Goal: Task Accomplishment & Management: Manage account settings

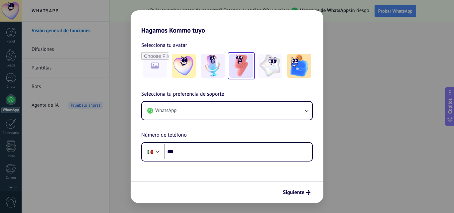
click at [241, 65] on img at bounding box center [241, 66] width 24 height 24
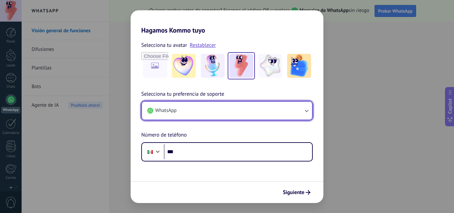
click at [308, 110] on icon "button" at bounding box center [306, 110] width 7 height 7
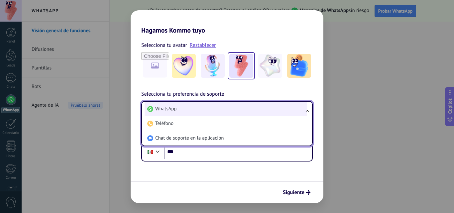
click at [175, 108] on span "WhatsApp" at bounding box center [165, 109] width 21 height 7
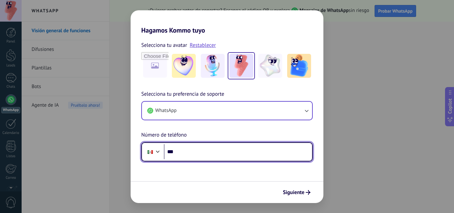
click at [208, 152] on input "***" at bounding box center [238, 151] width 148 height 15
type input "**********"
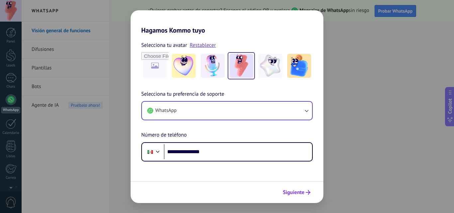
click at [301, 192] on span "Siguiente" at bounding box center [294, 192] width 22 height 5
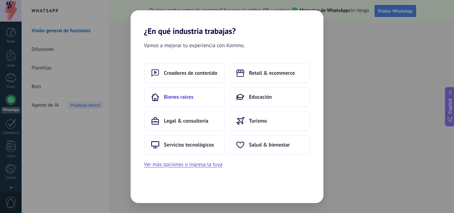
click at [187, 100] on span "Bienes raíces" at bounding box center [179, 97] width 30 height 7
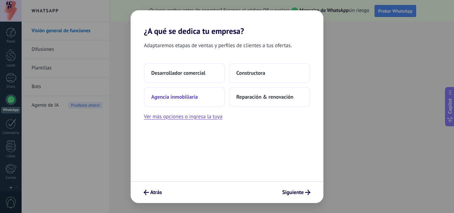
click at [187, 99] on span "Agencia inmobiliaria" at bounding box center [174, 97] width 47 height 7
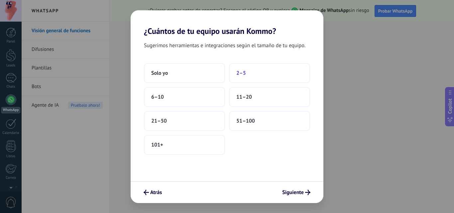
click at [246, 75] on span "2–5" at bounding box center [241, 73] width 10 height 7
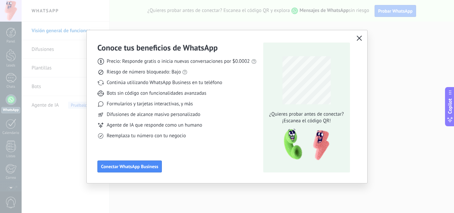
click at [359, 39] on icon "button" at bounding box center [359, 38] width 5 height 5
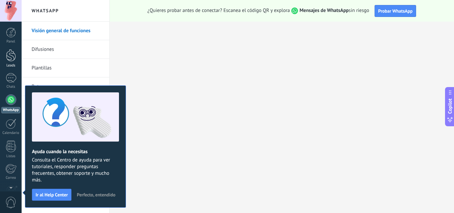
click at [11, 56] on div at bounding box center [11, 55] width 10 height 12
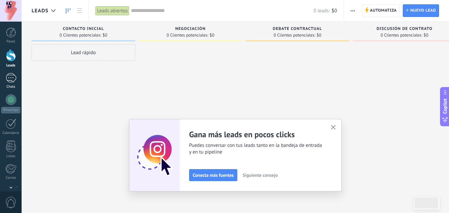
click at [12, 80] on div at bounding box center [11, 78] width 11 height 10
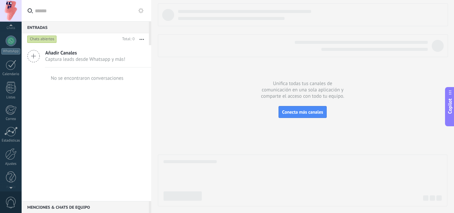
scroll to position [64, 0]
click at [13, 104] on div at bounding box center [10, 105] width 11 height 10
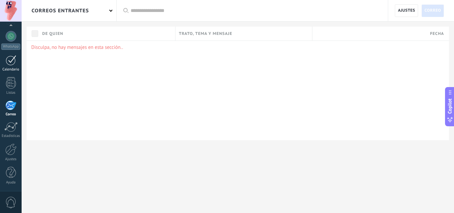
click at [9, 63] on div at bounding box center [11, 60] width 11 height 10
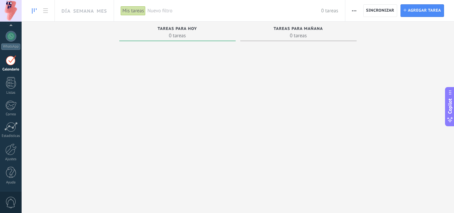
scroll to position [19, 0]
click at [450, 107] on span "Copilot" at bounding box center [450, 105] width 7 height 15
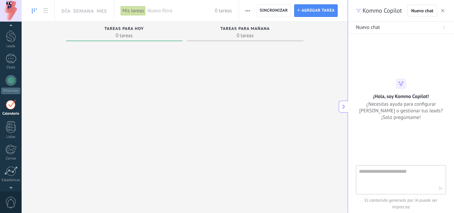
click at [192, 130] on div at bounding box center [245, 120] width 116 height 153
click at [312, 11] on span "Agregar tarea" at bounding box center [318, 11] width 33 height 12
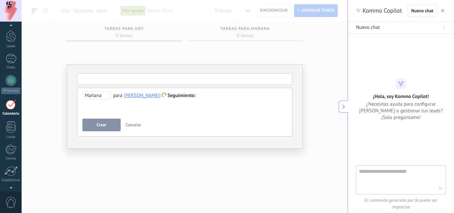
click at [133, 80] on input "text" at bounding box center [184, 79] width 215 height 12
click at [133, 109] on div "**********" at bounding box center [184, 103] width 205 height 24
click at [103, 79] on input "text" at bounding box center [184, 79] width 215 height 12
type input "********"
click at [98, 126] on span "Crear" at bounding box center [102, 125] width 10 height 5
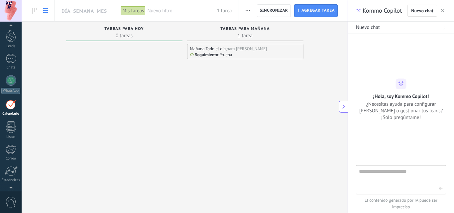
click at [44, 10] on icon at bounding box center [45, 10] width 5 height 5
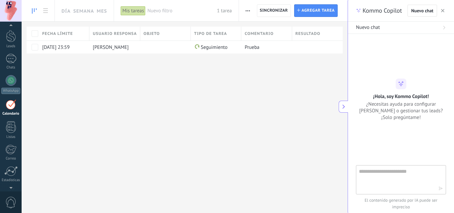
click at [32, 11] on link at bounding box center [34, 10] width 11 height 13
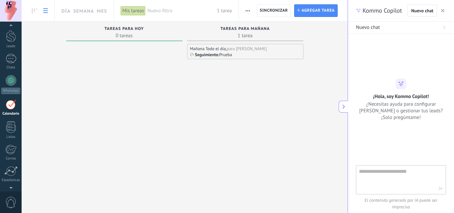
click at [46, 11] on use at bounding box center [45, 10] width 5 height 5
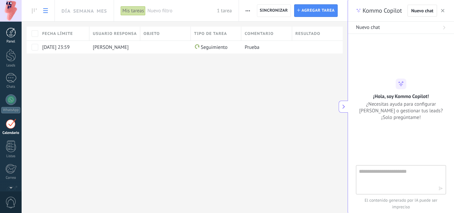
click at [11, 32] on div at bounding box center [11, 33] width 10 height 10
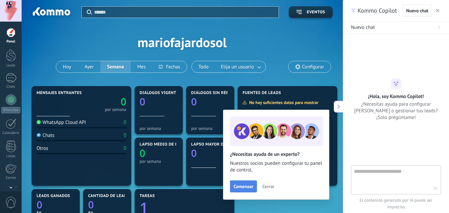
click at [247, 187] on span "Comenzar" at bounding box center [244, 186] width 20 height 5
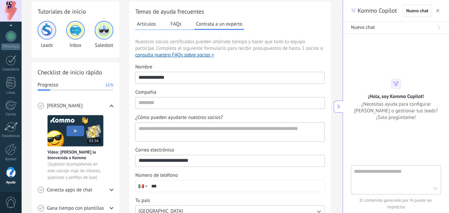
scroll to position [31, 0]
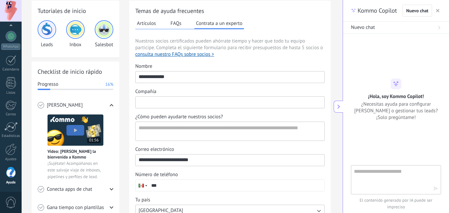
click at [216, 101] on input "Compañía" at bounding box center [230, 102] width 189 height 11
click at [210, 130] on textarea "¿Cómo pueden ayudarte nuestros socios?" at bounding box center [230, 131] width 188 height 19
click at [178, 103] on input "**********" at bounding box center [230, 102] width 189 height 11
type input "**********"
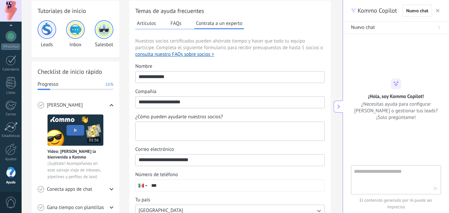
click at [181, 130] on textarea "¿Cómo pueden ayudarte nuestros socios?" at bounding box center [230, 131] width 188 height 19
click at [220, 105] on input "**********" at bounding box center [230, 102] width 189 height 11
click at [198, 131] on textarea "¿Cómo pueden ayudarte nuestros socios?" at bounding box center [230, 131] width 188 height 19
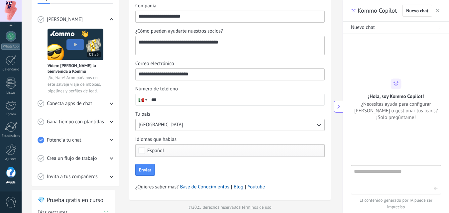
scroll to position [129, 0]
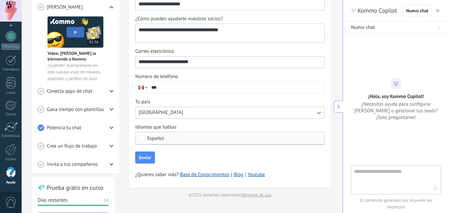
click at [252, 32] on textarea "**********" at bounding box center [230, 33] width 188 height 19
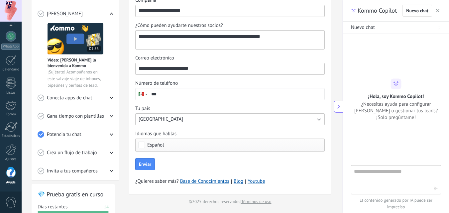
scroll to position [233, 0]
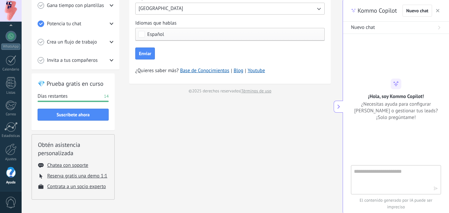
type textarea "**********"
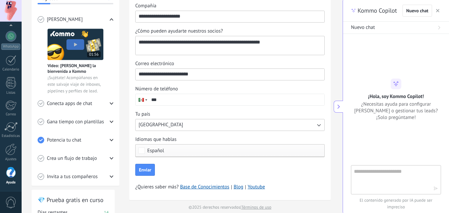
scroll to position [116, 0]
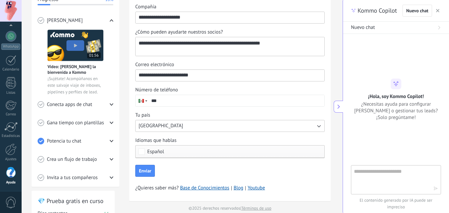
click at [197, 102] on input "***" at bounding box center [236, 100] width 176 height 11
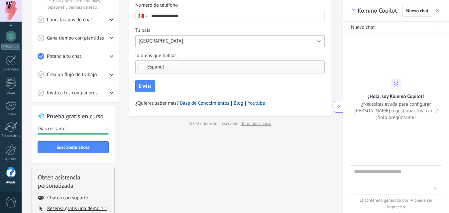
scroll to position [211, 0]
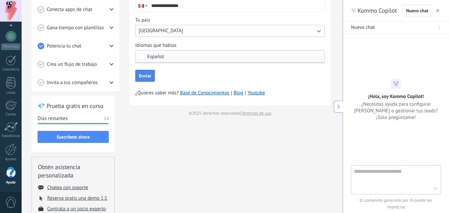
type input "**********"
click at [148, 81] on button "Enviar" at bounding box center [145, 76] width 20 height 12
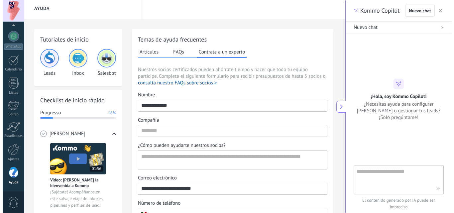
scroll to position [0, 0]
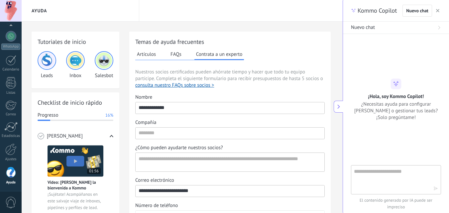
click at [49, 65] on img at bounding box center [47, 61] width 16 height 16
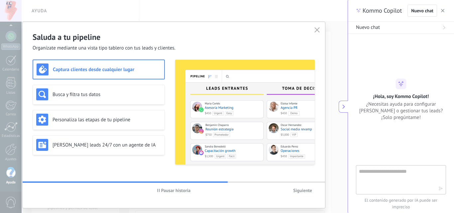
click at [300, 192] on span "Siguiente" at bounding box center [302, 190] width 19 height 5
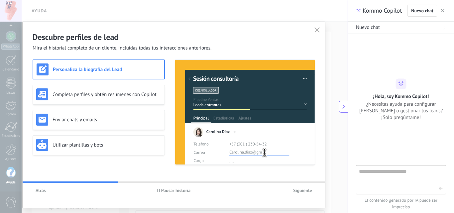
click at [300, 192] on span "Siguiente" at bounding box center [302, 190] width 19 height 5
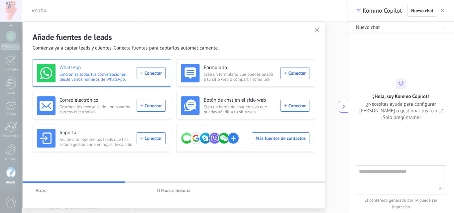
click at [150, 75] on div "WhatsApp Sincroniza todas tus conversaciones desde varios números de WhatsApp. …" at bounding box center [101, 73] width 129 height 19
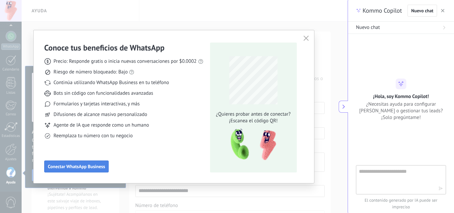
click at [99, 166] on span "Conectar WhatsApp Business" at bounding box center [76, 166] width 57 height 5
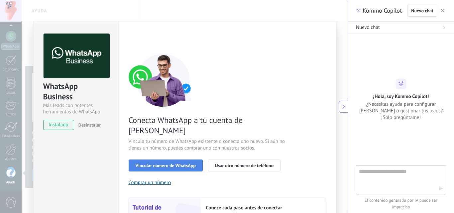
click at [164, 163] on span "Vincular número de WhatsApp" at bounding box center [166, 165] width 60 height 5
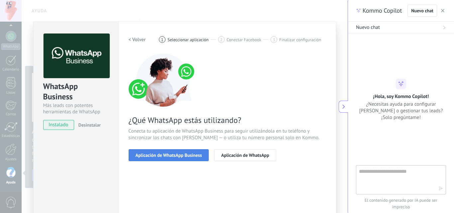
click at [169, 157] on span "Aplicación de WhatsApp Business" at bounding box center [169, 155] width 66 height 5
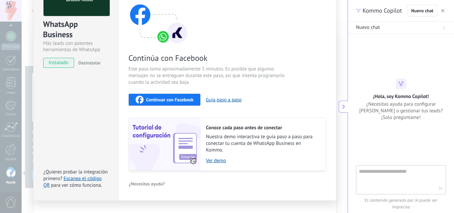
scroll to position [64, 0]
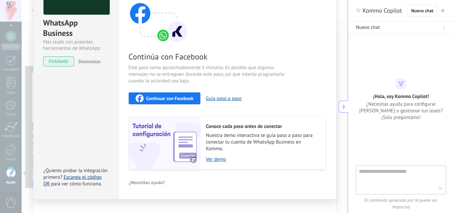
click at [67, 179] on link "Escanea el código QR" at bounding box center [73, 180] width 58 height 13
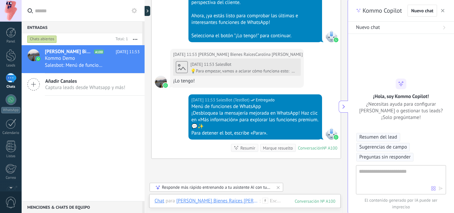
scroll to position [352, 0]
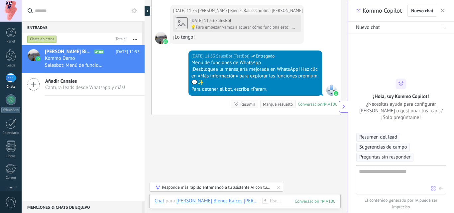
click at [34, 85] on use at bounding box center [34, 84] width 12 height 12
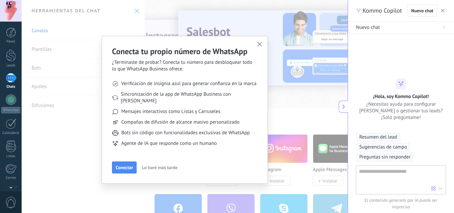
click at [164, 165] on span "Lo haré más tarde" at bounding box center [160, 167] width 36 height 5
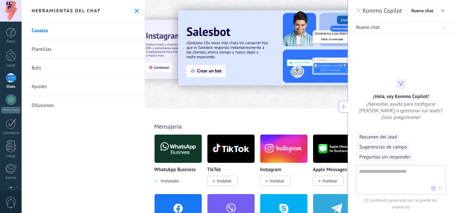
click at [345, 106] on icon at bounding box center [343, 106] width 5 height 5
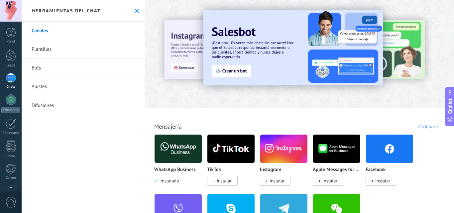
type textarea "**********"
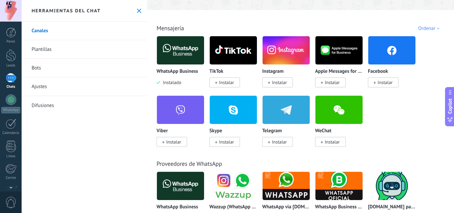
scroll to position [67, 0]
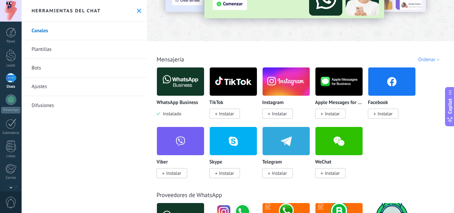
click at [385, 110] on span "Instalar" at bounding box center [383, 114] width 31 height 10
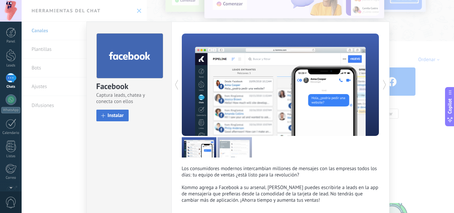
click at [117, 114] on span "Instalar" at bounding box center [116, 115] width 16 height 5
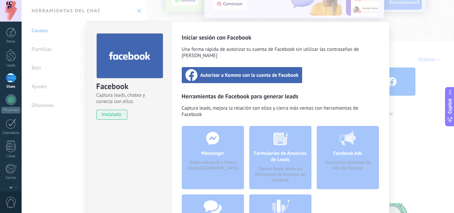
click at [257, 72] on span "Autorizar a Kommo con la cuenta de Facebook" at bounding box center [249, 75] width 98 height 7
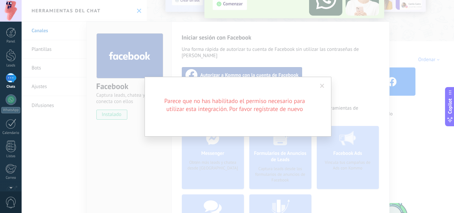
click at [321, 86] on span at bounding box center [322, 86] width 4 height 5
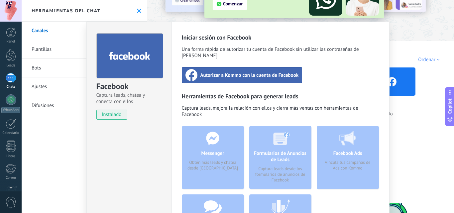
click at [227, 150] on div "Messenger Obtén más leads y chatea desde [GEOGRAPHIC_DATA]" at bounding box center [213, 157] width 62 height 63
click at [398, 139] on div "Facebook Captura leads, chatea y conecta con ellos instalado Desinstalar Inicia…" at bounding box center [238, 106] width 433 height 213
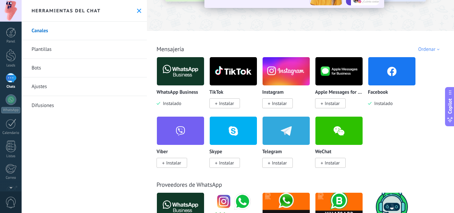
scroll to position [88, 0]
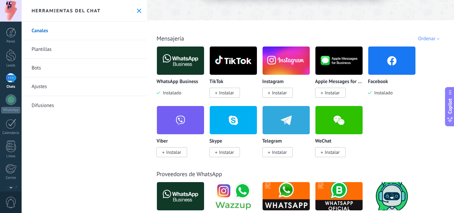
click at [224, 92] on span "Instalar" at bounding box center [226, 93] width 15 height 6
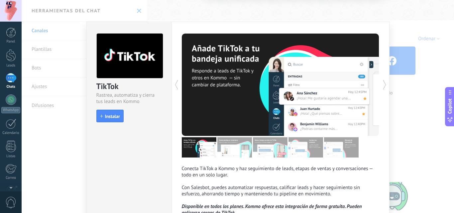
scroll to position [47, 0]
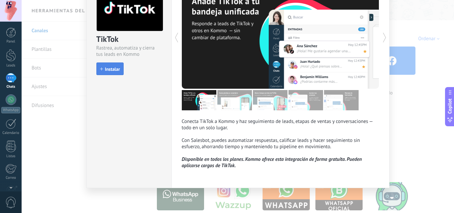
click at [110, 68] on span "Instalar" at bounding box center [112, 69] width 15 height 5
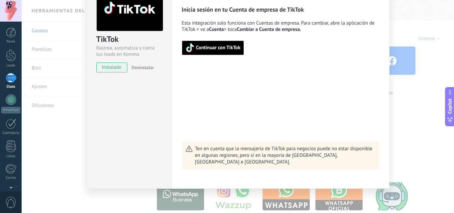
click at [209, 50] on span "Continuar con TikTok" at bounding box center [218, 48] width 45 height 5
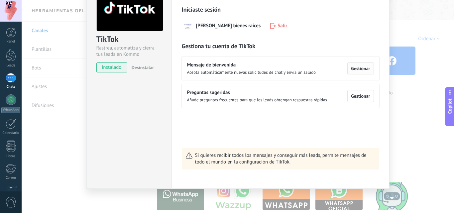
click at [360, 71] on button "Gestionar" at bounding box center [360, 69] width 26 height 12
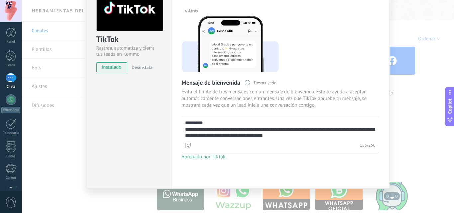
click at [188, 10] on span "< Atrás" at bounding box center [192, 10] width 14 height 5
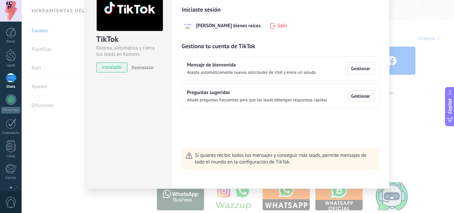
click at [366, 97] on span "Gestionar" at bounding box center [360, 96] width 19 height 5
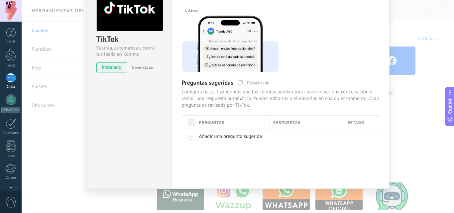
click at [192, 12] on span "< Atrás" at bounding box center [192, 10] width 14 height 5
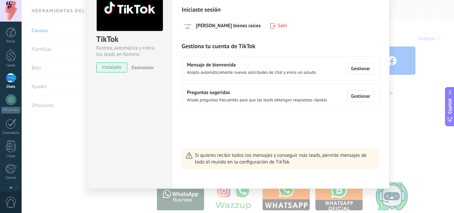
click at [251, 138] on div "Iniciaste sesión [PERSON_NAME] bienes raíces Salir Gestiona tu cuenta de TikTok…" at bounding box center [280, 88] width 197 height 164
click at [358, 72] on button "Gestionar" at bounding box center [360, 69] width 26 height 12
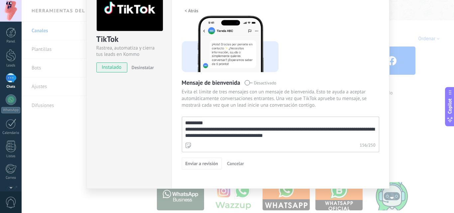
scroll to position [13, 0]
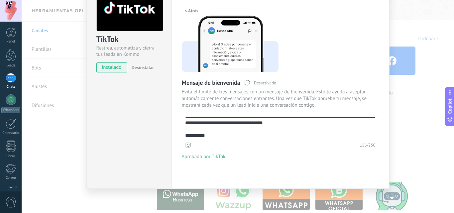
click at [188, 8] on span "< Atrás" at bounding box center [192, 10] width 14 height 5
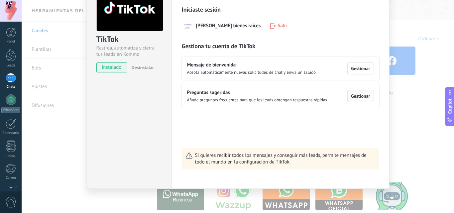
click at [360, 99] on button "Gestionar" at bounding box center [360, 96] width 26 height 12
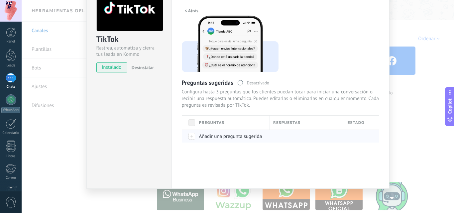
click at [192, 138] on div at bounding box center [189, 136] width 14 height 13
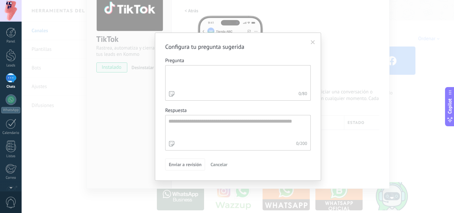
click at [210, 81] on textarea "Pregunta 0 / 80" at bounding box center [238, 77] width 144 height 24
type textarea "**********"
click at [203, 121] on textarea "Respuesta 0 / 200" at bounding box center [238, 127] width 144 height 24
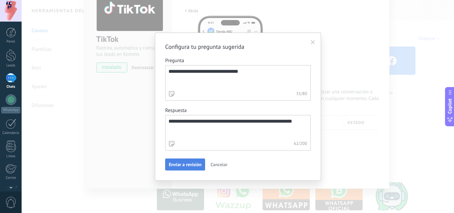
type textarea "**********"
click at [186, 163] on span "Enviar a revisión" at bounding box center [185, 164] width 33 height 5
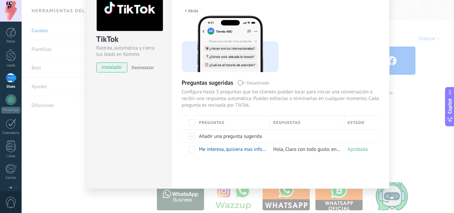
click at [188, 7] on button "< Atrás" at bounding box center [192, 11] width 20 height 10
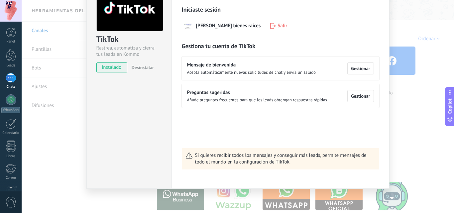
click at [266, 162] on span "Si quieres recibir todos los mensajes y conseguir más leads, permite mensajes d…" at bounding box center [285, 158] width 180 height 13
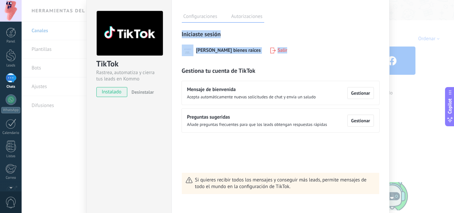
scroll to position [0, 0]
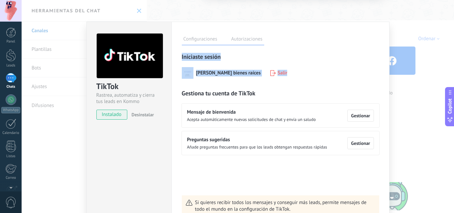
drag, startPoint x: 451, startPoint y: 45, endPoint x: 452, endPoint y: 13, distance: 31.9
click at [452, 13] on div "TikTok Rastrea, automatiza y cierra tus leads en Kommo instalado Desinstalar Co…" at bounding box center [238, 106] width 433 height 213
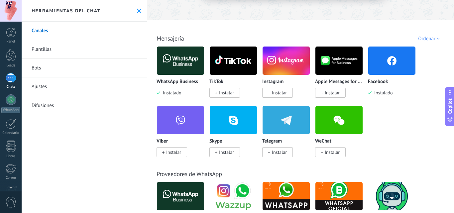
click at [11, 78] on div "1" at bounding box center [11, 78] width 11 height 10
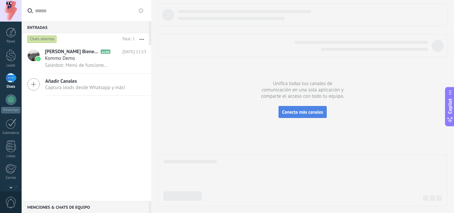
click at [301, 115] on button "Conecta más canales" at bounding box center [303, 112] width 48 height 12
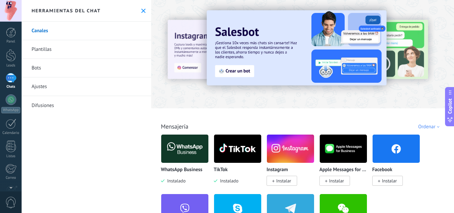
click at [278, 182] on span "Instalar" at bounding box center [283, 181] width 15 height 6
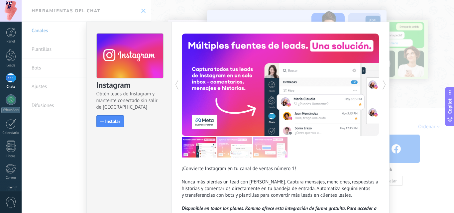
scroll to position [57, 0]
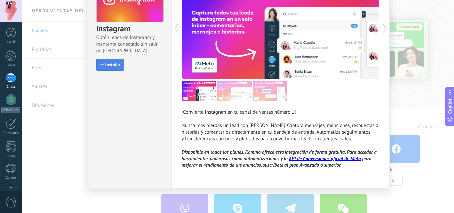
click at [112, 67] on span "Instalar" at bounding box center [112, 65] width 15 height 5
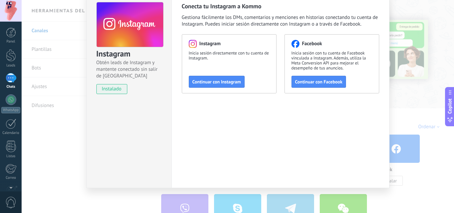
scroll to position [31, 0]
click at [224, 83] on span "Continuar con Instagram" at bounding box center [216, 81] width 49 height 5
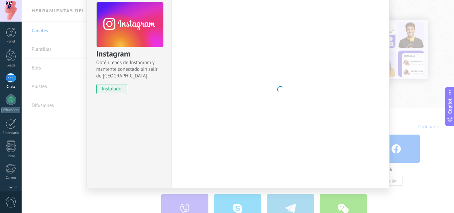
click at [438, 179] on div "Instagram Obtén leads de Instagram y mantente conectado sin salir de Kommo inst…" at bounding box center [238, 106] width 433 height 213
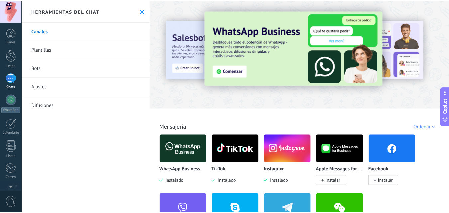
scroll to position [0, 0]
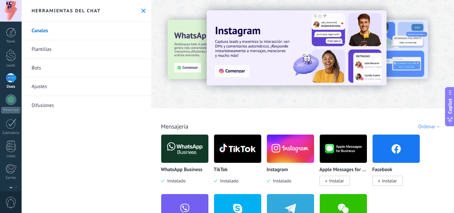
click at [8, 80] on div "1" at bounding box center [11, 78] width 11 height 10
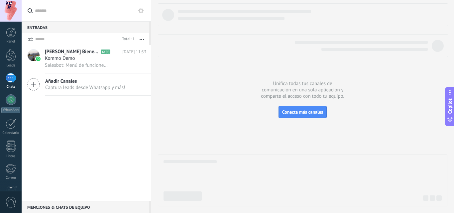
click at [33, 85] on icon at bounding box center [33, 84] width 13 height 13
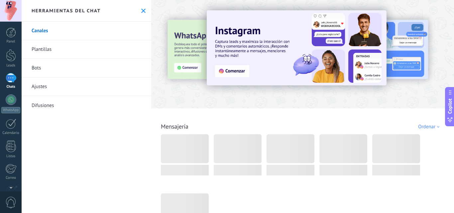
click at [141, 9] on icon at bounding box center [143, 11] width 4 height 4
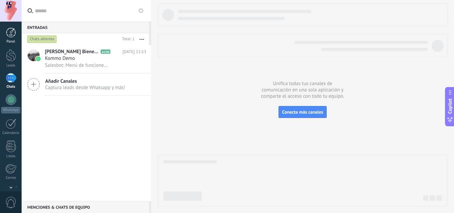
click at [11, 38] on link "Panel" at bounding box center [11, 36] width 22 height 16
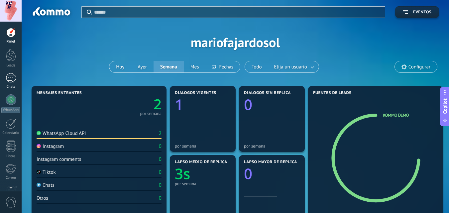
click at [9, 77] on div "1" at bounding box center [11, 78] width 11 height 10
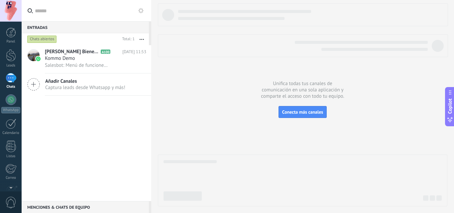
click at [41, 39] on div "Chats abiertos" at bounding box center [42, 39] width 30 height 8
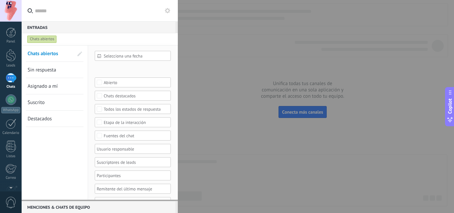
click at [13, 82] on div "1" at bounding box center [11, 78] width 11 height 10
click at [254, 121] on div at bounding box center [227, 106] width 454 height 213
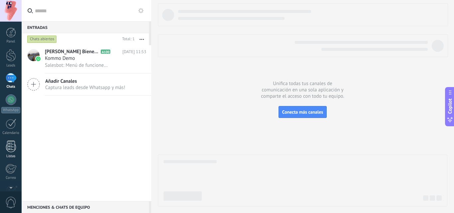
click at [13, 148] on div at bounding box center [11, 147] width 10 height 12
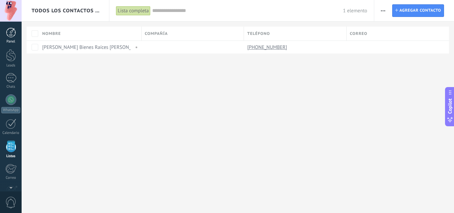
click at [9, 36] on div at bounding box center [11, 33] width 10 height 10
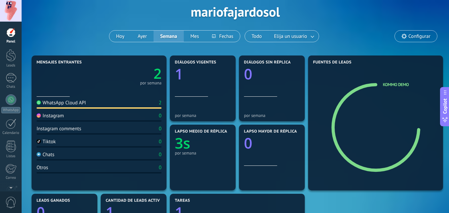
scroll to position [30, 0]
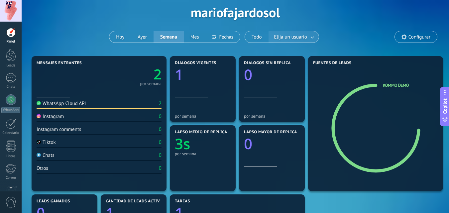
click at [307, 39] on span "Elija un usuario" at bounding box center [291, 37] width 36 height 9
click at [313, 39] on link at bounding box center [313, 37] width 12 height 11
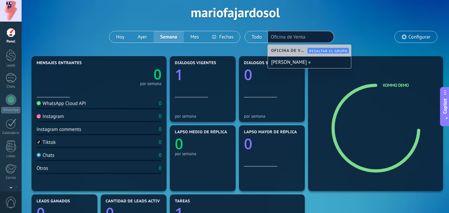
click at [357, 36] on div "Aplicar Eventos mariofajardosol [DATE] [DATE] Semana Mes Todo Elija un usuario …" at bounding box center [236, 12] width 408 height 84
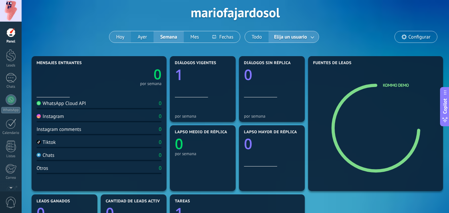
click at [120, 38] on button "Hoy" at bounding box center [120, 36] width 22 height 11
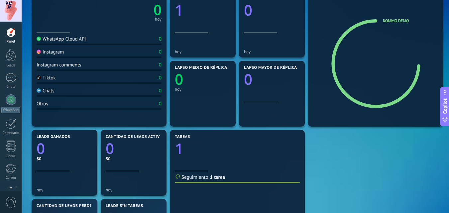
scroll to position [93, 0]
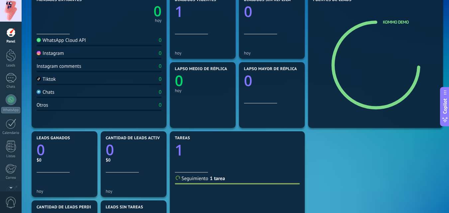
click at [10, 11] on div at bounding box center [11, 11] width 22 height 22
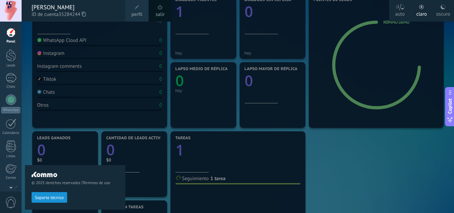
click at [372, 159] on div at bounding box center [249, 106] width 454 height 213
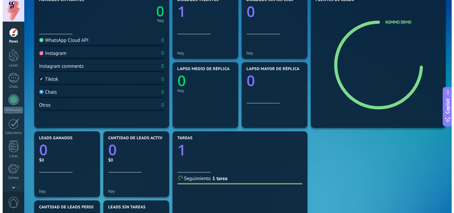
scroll to position [0, 0]
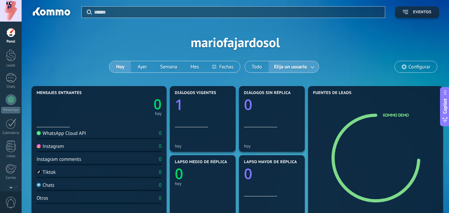
click at [405, 12] on icon "button" at bounding box center [405, 12] width 5 height 4
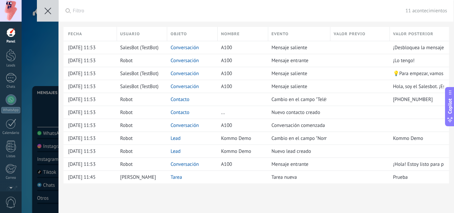
click at [45, 11] on icon at bounding box center [48, 11] width 7 height 7
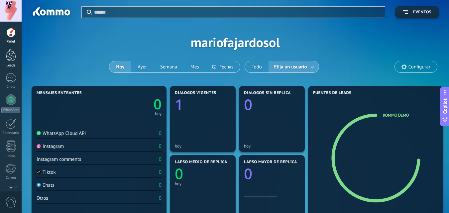
click at [10, 56] on div at bounding box center [11, 55] width 10 height 12
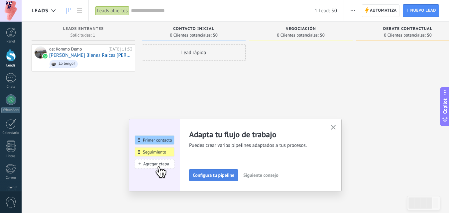
click at [209, 173] on span "Configura tu pipeline" at bounding box center [214, 175] width 42 height 5
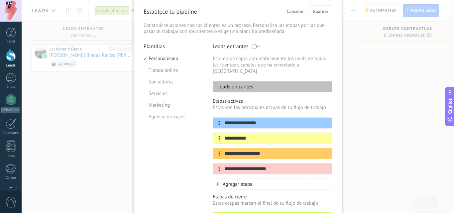
scroll to position [27, 0]
click at [259, 81] on div "Leads entrantes" at bounding box center [272, 86] width 119 height 11
click at [244, 83] on p "Leads entrantes" at bounding box center [233, 86] width 40 height 7
click at [368, 104] on div "**********" at bounding box center [238, 106] width 433 height 213
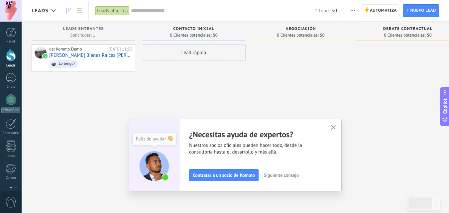
click at [334, 129] on icon "button" at bounding box center [333, 127] width 5 height 5
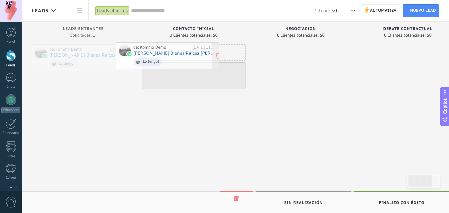
drag, startPoint x: 92, startPoint y: 58, endPoint x: 142, endPoint y: 53, distance: 49.8
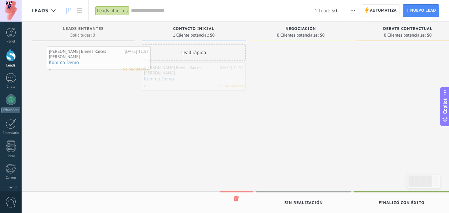
drag, startPoint x: 193, startPoint y: 72, endPoint x: 98, endPoint y: 55, distance: 96.9
drag, startPoint x: 188, startPoint y: 69, endPoint x: 72, endPoint y: 51, distance: 117.1
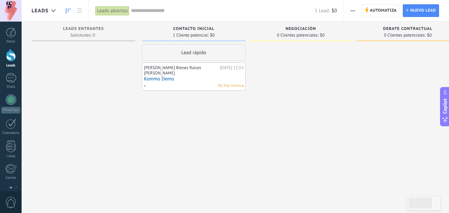
click at [173, 76] on link "Kommo Demo" at bounding box center [194, 79] width 100 height 6
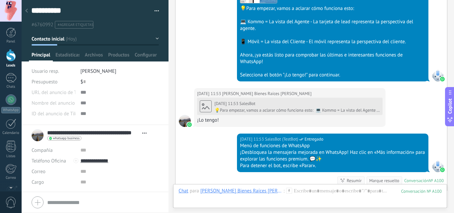
scroll to position [365, 0]
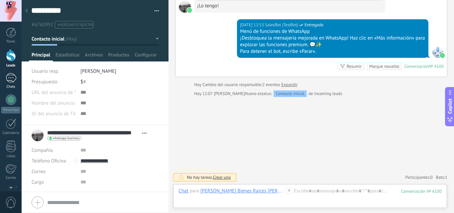
click at [9, 78] on div "1" at bounding box center [11, 78] width 11 height 10
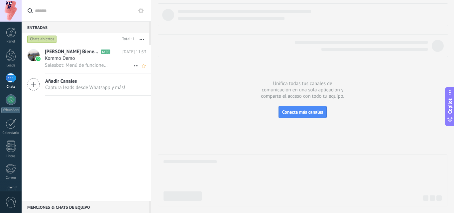
click at [83, 63] on span "Salesbot: Menú de funciones de WhatsApp ¡Desbloquea la mensajería mejorada en W…" at bounding box center [77, 65] width 65 height 6
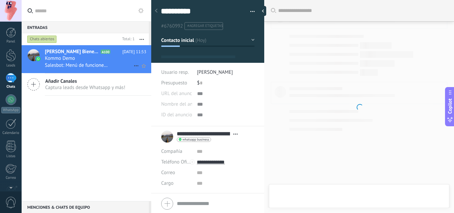
type textarea "**********"
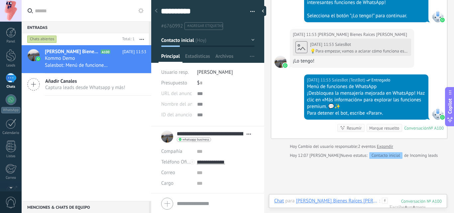
scroll to position [390, 0]
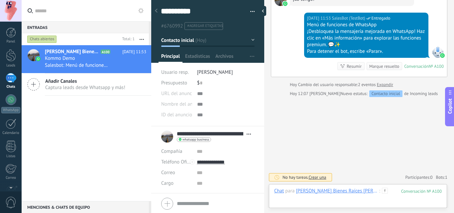
click at [334, 204] on div at bounding box center [358, 198] width 168 height 20
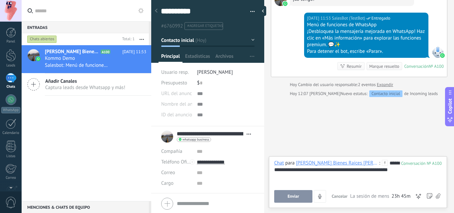
click at [291, 198] on span "Enviar" at bounding box center [294, 196] width 12 height 5
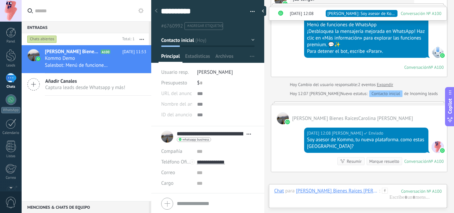
scroll to position [465, 0]
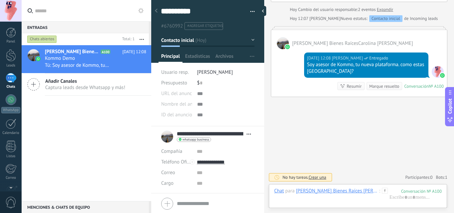
click at [38, 87] on icon at bounding box center [33, 84] width 13 height 13
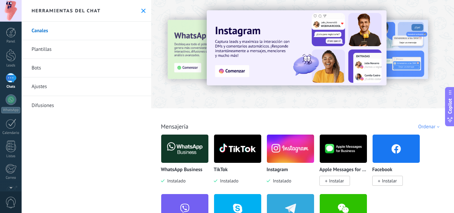
scroll to position [47, 0]
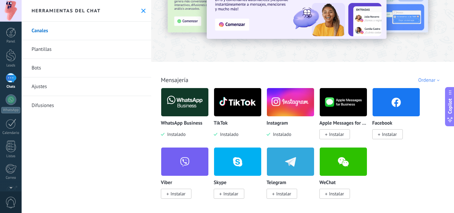
click at [38, 49] on link "Plantillas" at bounding box center [87, 49] width 130 height 19
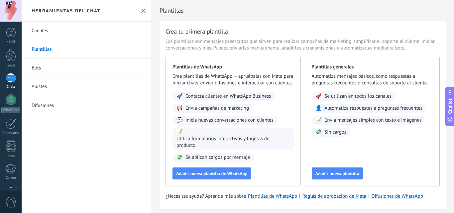
click at [55, 68] on link "Bots" at bounding box center [87, 68] width 130 height 19
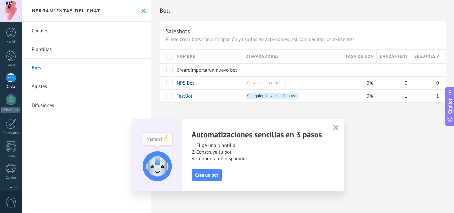
click at [336, 127] on use "button" at bounding box center [335, 127] width 5 height 5
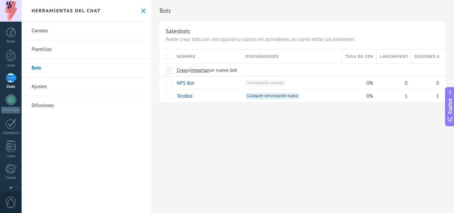
click at [51, 89] on link "Ajustes" at bounding box center [87, 86] width 130 height 19
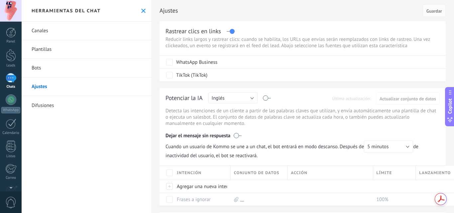
click at [61, 105] on link "Difusiones" at bounding box center [87, 105] width 130 height 19
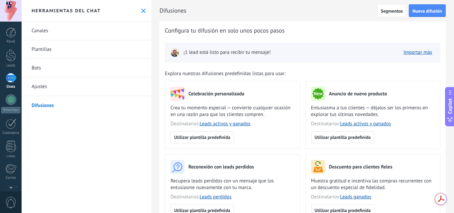
click at [13, 80] on div "1" at bounding box center [11, 78] width 11 height 10
click at [52, 27] on link "Canales" at bounding box center [87, 31] width 130 height 19
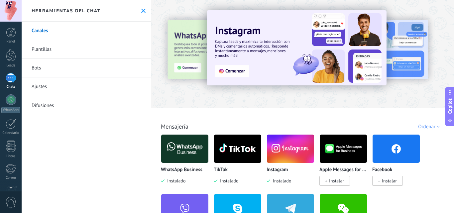
click at [8, 86] on div "Chats" at bounding box center [10, 87] width 19 height 4
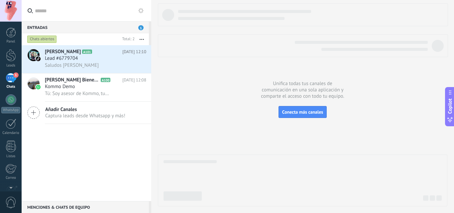
click at [10, 81] on div "1" at bounding box center [11, 78] width 11 height 10
click at [95, 29] on div "Entradas 1" at bounding box center [85, 27] width 127 height 12
click at [59, 63] on span "Saludos [PERSON_NAME]" at bounding box center [72, 65] width 54 height 6
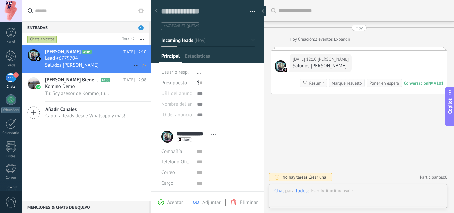
scroll to position [10, 0]
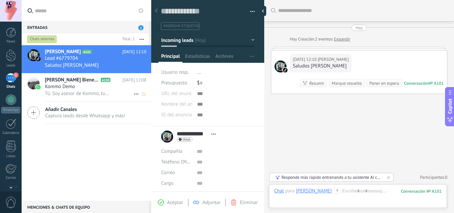
click at [72, 94] on span "Tú: Soy asesor de Kommo, tu nueva plataforma. como estas [GEOGRAPHIC_DATA]?" at bounding box center [77, 93] width 65 height 6
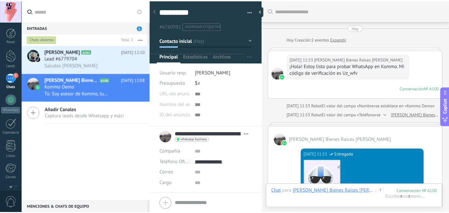
scroll to position [465, 0]
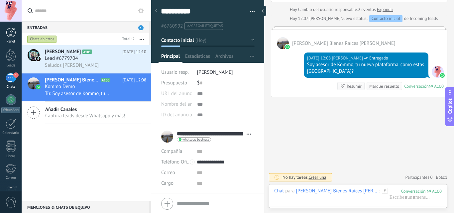
click at [9, 36] on div at bounding box center [11, 33] width 10 height 10
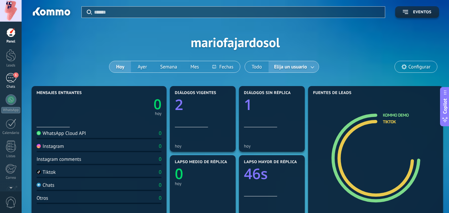
click at [12, 80] on div "1" at bounding box center [11, 78] width 11 height 10
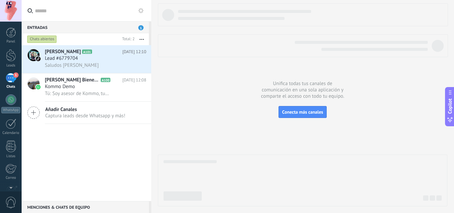
click at [34, 115] on icon at bounding box center [33, 112] width 13 height 13
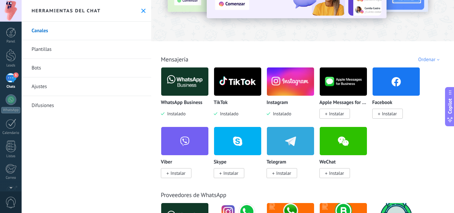
scroll to position [47, 0]
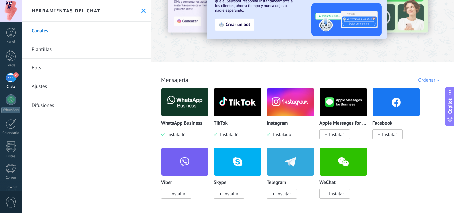
click at [13, 77] on div "2" at bounding box center [11, 78] width 11 height 10
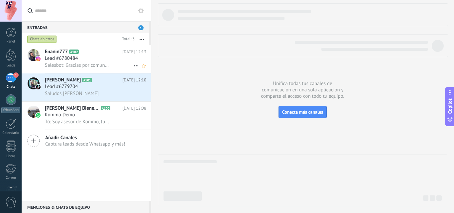
click at [87, 64] on span "Salesbot: Gracias por comunicarte con [PERSON_NAME] Bienes Raices. En un moment…" at bounding box center [77, 65] width 65 height 6
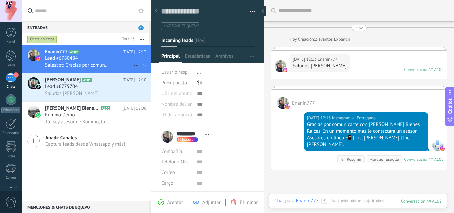
scroll to position [18, 0]
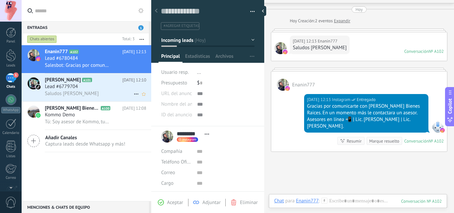
click at [60, 83] on span "[PERSON_NAME]" at bounding box center [63, 80] width 36 height 7
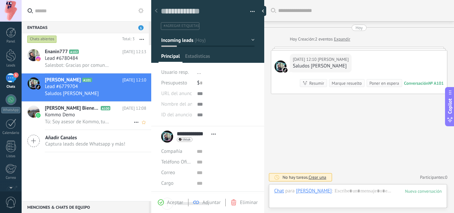
scroll to position [10, 0]
click at [71, 116] on span "Kommo Demo" at bounding box center [60, 115] width 30 height 7
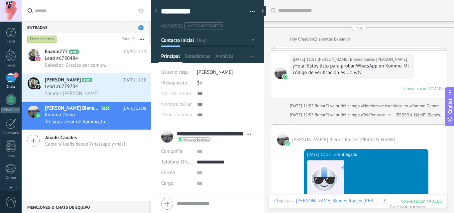
scroll to position [421, 0]
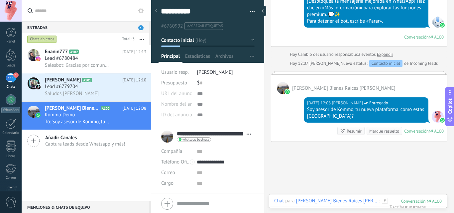
click at [35, 141] on icon at bounding box center [33, 141] width 13 height 13
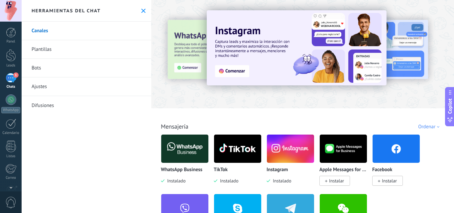
click at [386, 178] on span "Instalar" at bounding box center [389, 181] width 15 height 6
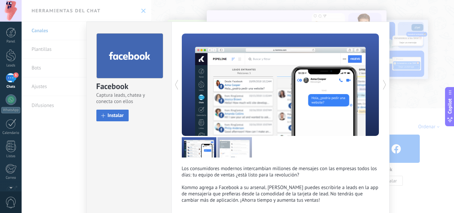
click at [120, 119] on button "Instalar" at bounding box center [112, 116] width 33 height 12
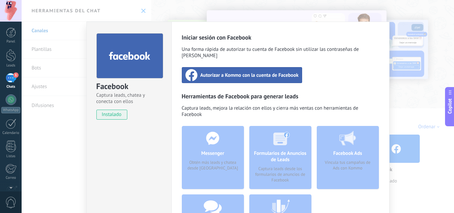
scroll to position [57, 0]
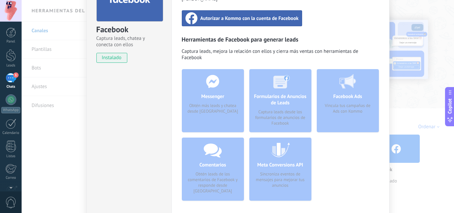
click at [270, 18] on div "Autorizar a Kommo con la cuenta de Facebook" at bounding box center [242, 18] width 121 height 16
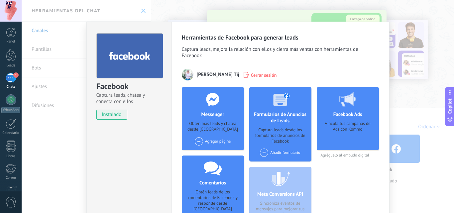
scroll to position [0, 0]
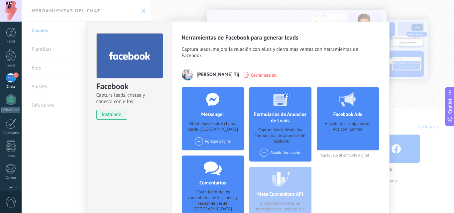
click at [247, 16] on div "Facebook Captura leads, chatea y conecta con ellos instalado Desinstalar Herram…" at bounding box center [238, 106] width 433 height 213
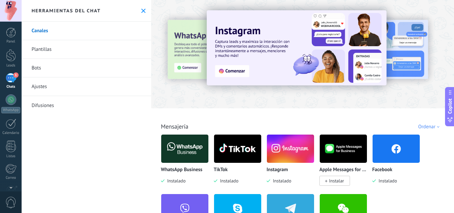
click at [13, 79] on div "1" at bounding box center [11, 78] width 11 height 10
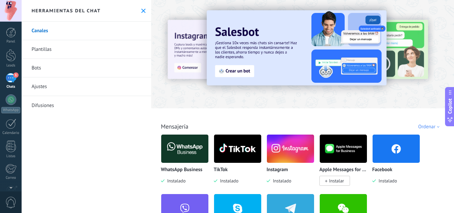
click at [13, 79] on div "1" at bounding box center [11, 78] width 11 height 10
click at [8, 82] on div "1" at bounding box center [11, 78] width 11 height 10
click at [12, 59] on div at bounding box center [11, 55] width 10 height 12
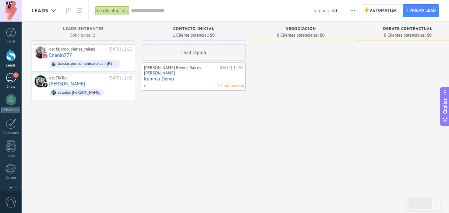
click at [12, 79] on div "1" at bounding box center [11, 78] width 11 height 10
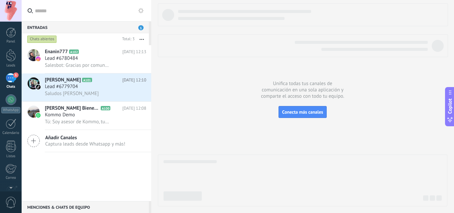
click at [141, 27] on span "1" at bounding box center [140, 27] width 5 height 5
click at [106, 26] on div "Entradas 1" at bounding box center [85, 27] width 127 height 12
click at [11, 78] on div "1" at bounding box center [11, 78] width 11 height 10
click at [61, 137] on span "Añadir Canales" at bounding box center [85, 138] width 80 height 6
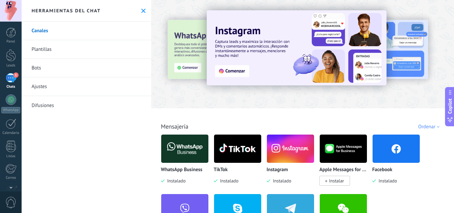
click at [13, 80] on div "1" at bounding box center [11, 78] width 11 height 10
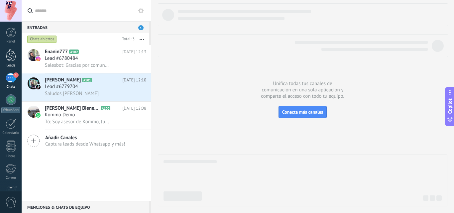
click at [8, 59] on div at bounding box center [11, 55] width 10 height 12
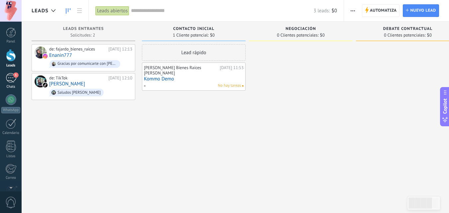
click at [12, 79] on div "1" at bounding box center [11, 78] width 11 height 10
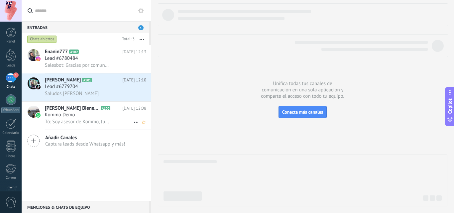
click at [65, 126] on div "[PERSON_NAME] Bienes Raíces [PERSON_NAME] A100 [DATE] 12:08 Kommo Demo Tú: Soy …" at bounding box center [98, 116] width 106 height 28
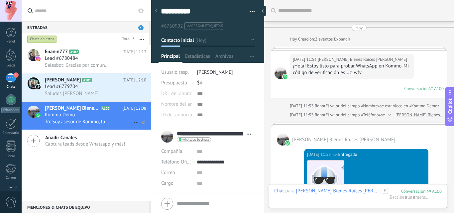
scroll to position [10, 0]
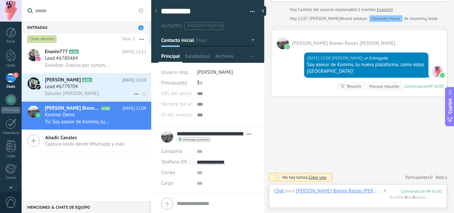
click at [65, 95] on span "Saludos [PERSON_NAME]" at bounding box center [72, 93] width 54 height 6
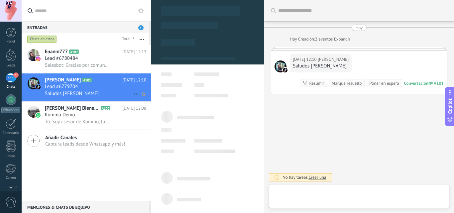
scroll to position [10, 0]
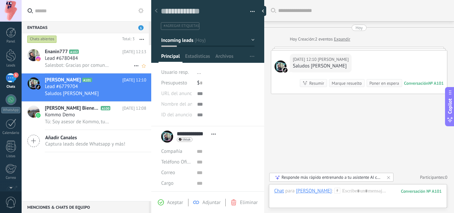
click at [71, 62] on span "Salesbot: Gracias por comunicarte con [PERSON_NAME] Bienes Raices. En un moment…" at bounding box center [77, 65] width 65 height 6
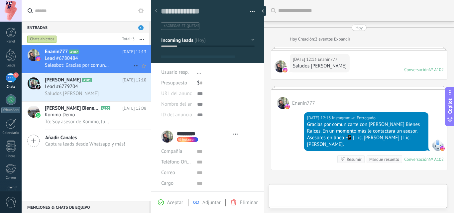
type textarea "**********"
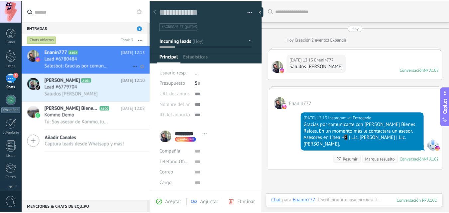
scroll to position [10, 0]
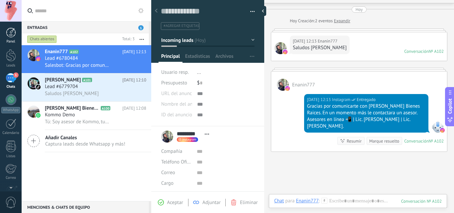
click at [8, 31] on div at bounding box center [11, 33] width 10 height 10
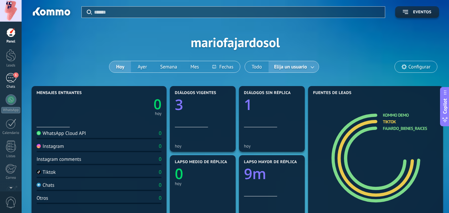
click at [12, 78] on div "1" at bounding box center [11, 78] width 11 height 10
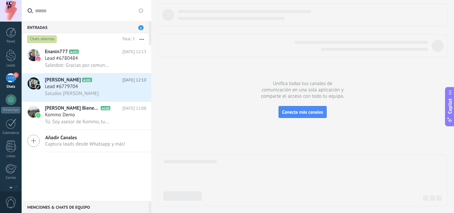
click at [53, 143] on span "Captura leads desde Whatsapp y más!" at bounding box center [85, 144] width 80 height 6
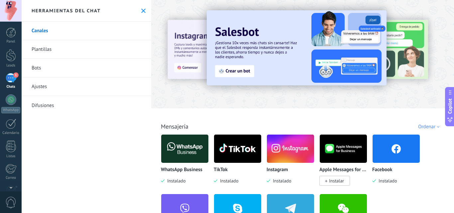
click at [141, 11] on use at bounding box center [143, 11] width 4 height 4
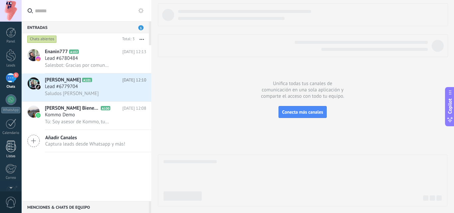
click at [11, 150] on div at bounding box center [11, 147] width 10 height 12
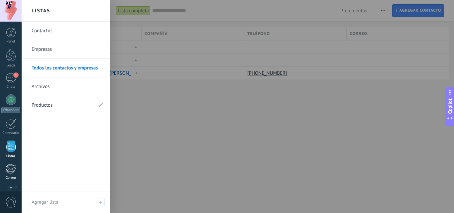
click at [10, 173] on div at bounding box center [10, 169] width 11 height 10
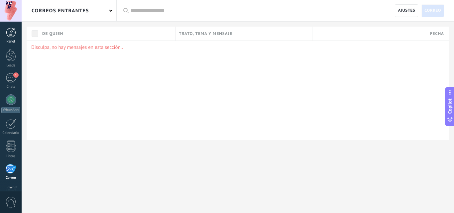
click at [10, 35] on div at bounding box center [11, 33] width 10 height 10
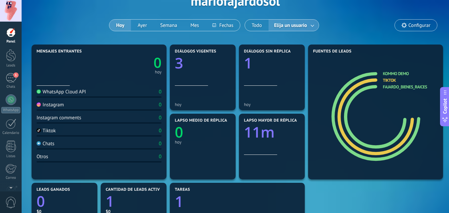
scroll to position [16, 0]
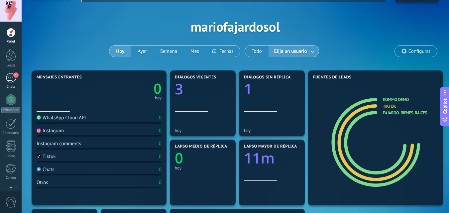
click at [9, 81] on div "1" at bounding box center [11, 78] width 11 height 10
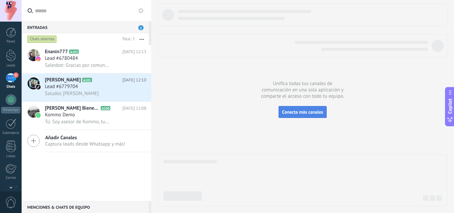
click at [305, 107] on button "Conecta más canales" at bounding box center [303, 112] width 48 height 12
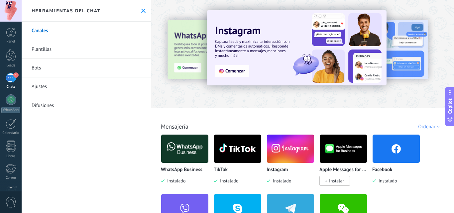
click at [384, 180] on span "Instalado" at bounding box center [386, 181] width 21 height 6
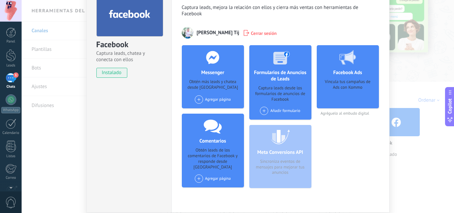
scroll to position [41, 0]
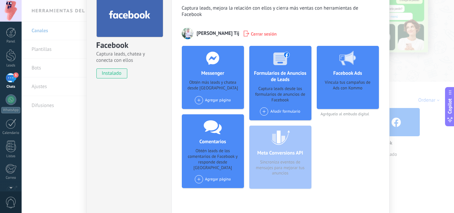
click at [197, 99] on span at bounding box center [199, 100] width 8 height 8
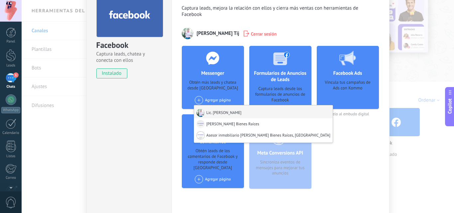
click at [223, 113] on div "Lic. Mario Fajardo Solana" at bounding box center [263, 111] width 139 height 13
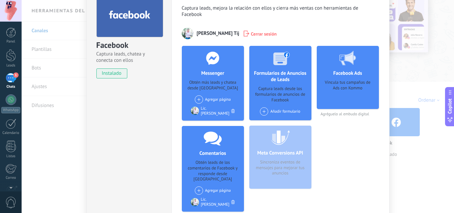
click at [195, 100] on span at bounding box center [199, 99] width 8 height 8
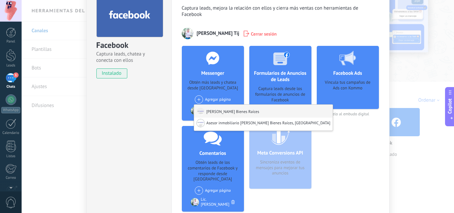
click at [209, 112] on div "Fajardo Bienes Raíces" at bounding box center [263, 111] width 139 height 13
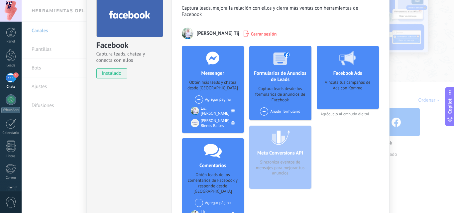
click at [197, 100] on span at bounding box center [199, 99] width 8 height 8
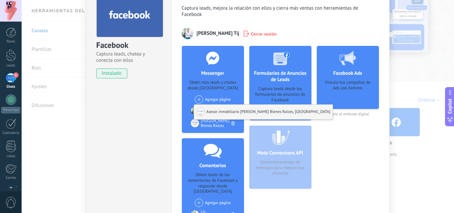
click at [211, 112] on div "Asesor inmobiliario de Fajardo Bienes Raíces, Centro" at bounding box center [263, 112] width 139 height 15
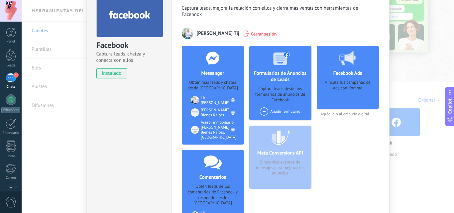
click at [371, 180] on div "Facebook Ads Vincula tus campañas de Ads con Kommo Agréguelo al embudo digital" at bounding box center [348, 155] width 62 height 219
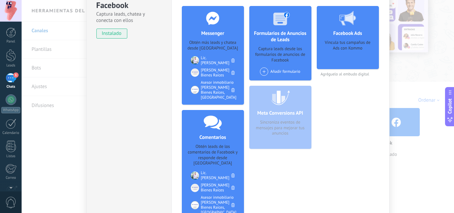
scroll to position [68, 0]
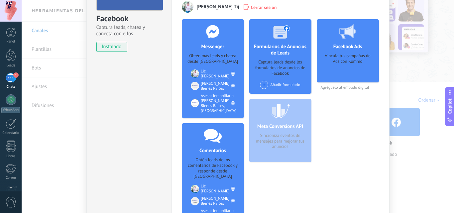
click at [353, 44] on h4 "Facebook Ads" at bounding box center [348, 47] width 32 height 6
click at [343, 62] on div "Vincula tus campañas de Ads con Kommo" at bounding box center [348, 65] width 52 height 25
click at [399, 171] on div "Facebook Captura leads, chatea y conecta con ellos instalado Desinstalar Herram…" at bounding box center [238, 106] width 433 height 213
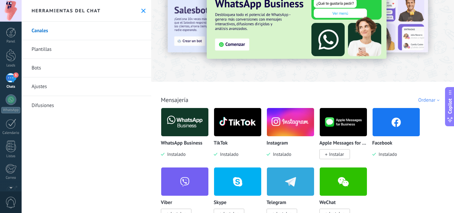
click at [10, 76] on div "1" at bounding box center [11, 78] width 11 height 10
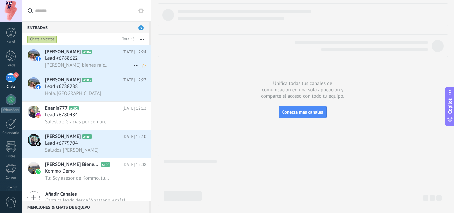
click at [99, 52] on h2 "Mario Fajardo A104" at bounding box center [83, 52] width 77 height 7
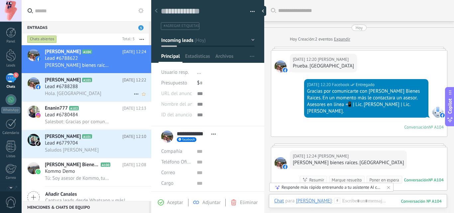
click at [110, 86] on div "Lead #6788288" at bounding box center [95, 86] width 101 height 7
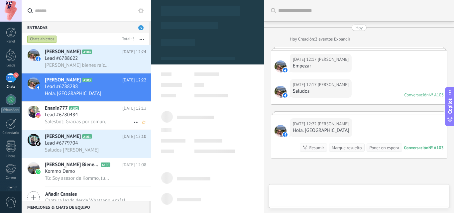
scroll to position [10, 0]
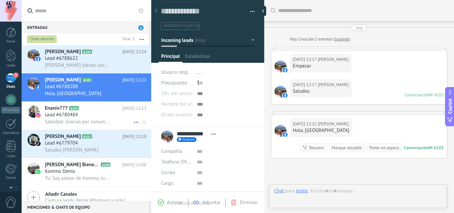
click at [97, 110] on h2 "Enanin777 A102" at bounding box center [83, 108] width 77 height 7
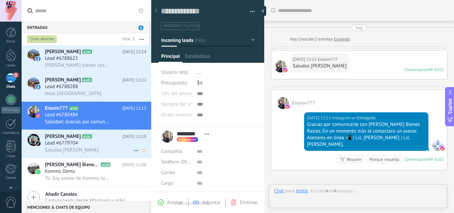
click at [90, 143] on div "Lead #6779704" at bounding box center [95, 143] width 101 height 7
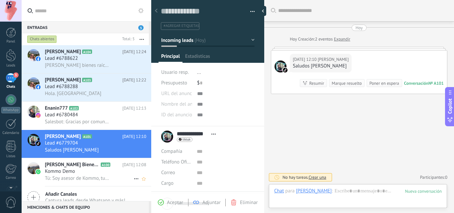
scroll to position [10, 0]
click at [93, 174] on div "Kommo Demo" at bounding box center [95, 171] width 101 height 7
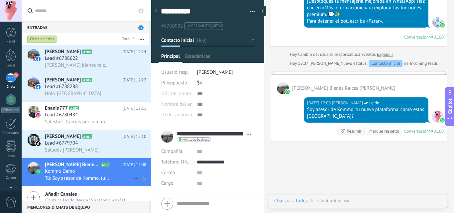
scroll to position [10, 0]
click at [9, 34] on div at bounding box center [11, 33] width 10 height 10
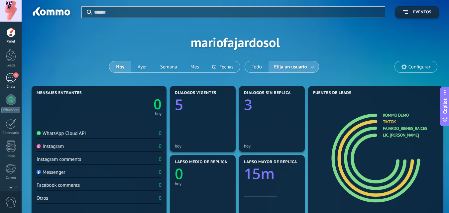
click at [11, 79] on div "3" at bounding box center [11, 78] width 11 height 10
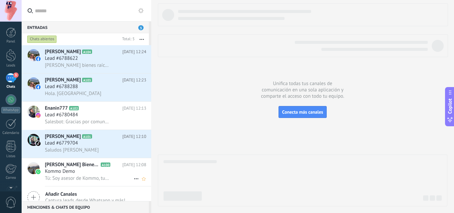
click at [64, 171] on span "Kommo Demo" at bounding box center [60, 171] width 30 height 7
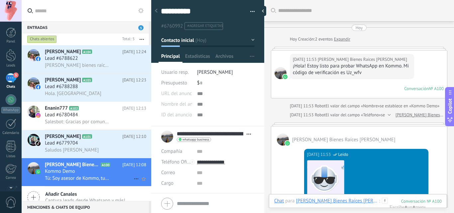
scroll to position [421, 0]
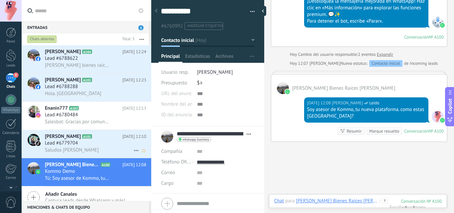
click at [70, 147] on span "Saludos [PERSON_NAME]" at bounding box center [72, 150] width 54 height 6
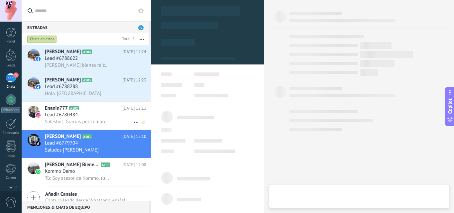
click at [56, 119] on span "Salesbot: Gracias por comunicarte con [PERSON_NAME] Bienes Raices. En un moment…" at bounding box center [77, 122] width 65 height 6
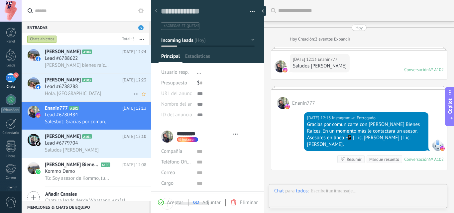
click at [58, 89] on span "Lead #6788288" at bounding box center [61, 86] width 33 height 7
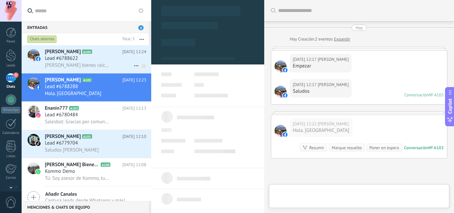
scroll to position [62, 0]
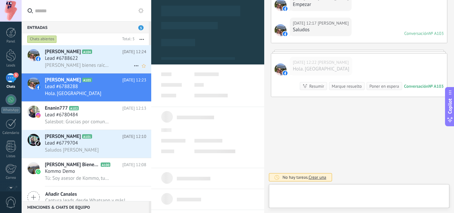
click at [58, 58] on span "Lead #6788622" at bounding box center [61, 58] width 33 height 7
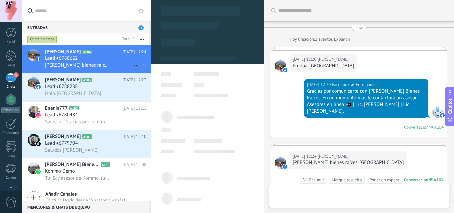
scroll to position [87, 0]
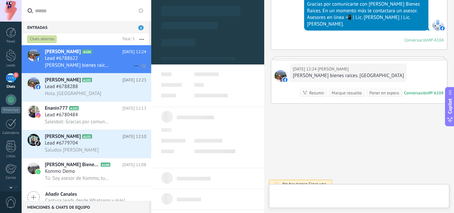
type textarea "**********"
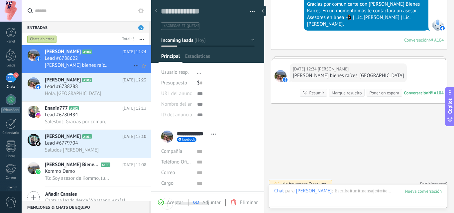
scroll to position [10, 0]
click at [12, 59] on div at bounding box center [11, 55] width 10 height 12
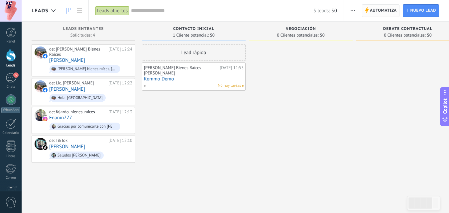
click at [378, 11] on span "Automatiza" at bounding box center [383, 11] width 27 height 12
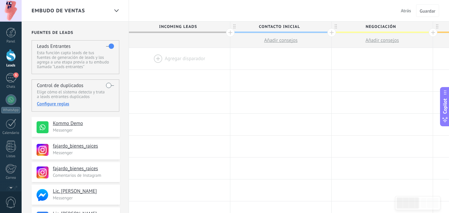
click at [403, 14] on button "Atrás" at bounding box center [406, 11] width 16 height 10
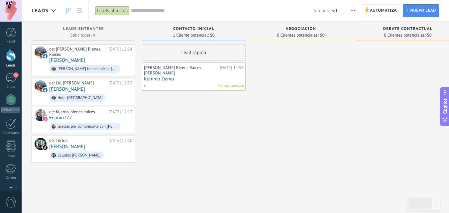
click at [174, 168] on div "Lead rápido Fajardo Bienes Raíces Carolina Ilizaliturri Hoy 11:53 Kommo Demo No…" at bounding box center [194, 107] width 104 height 126
click at [9, 79] on div "3" at bounding box center [11, 78] width 11 height 10
